Goal: Find specific page/section: Find specific page/section

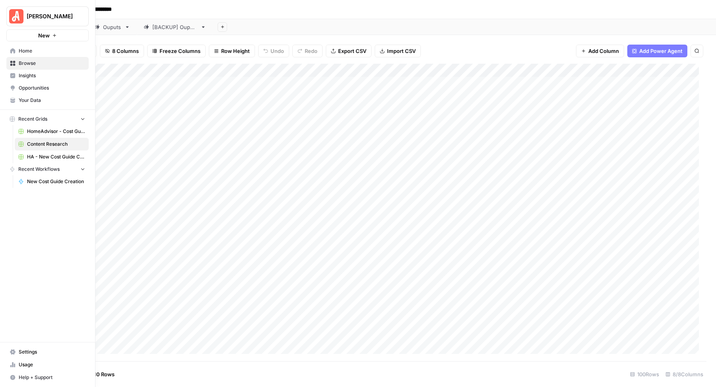
click at [58, 156] on span "HA - New Cost Guide Creation Grid" at bounding box center [56, 156] width 58 height 7
